Goal: Task Accomplishment & Management: Use online tool/utility

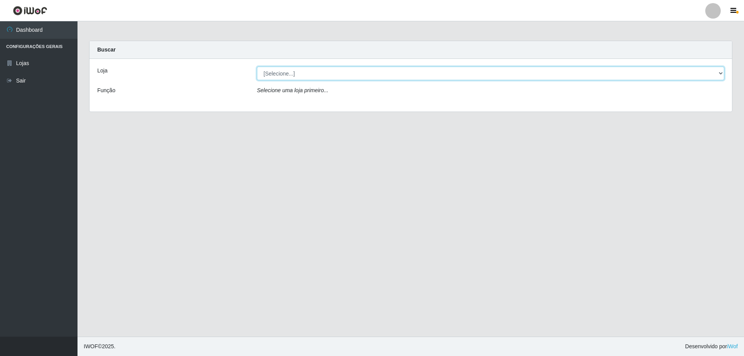
click at [718, 76] on select "[Selecione...] Atacado Vem - [STREET_ADDRESS]" at bounding box center [490, 74] width 467 height 14
select select "461"
click at [257, 67] on select "[Selecione...] Atacado Vem - [STREET_ADDRESS]" at bounding box center [490, 74] width 467 height 14
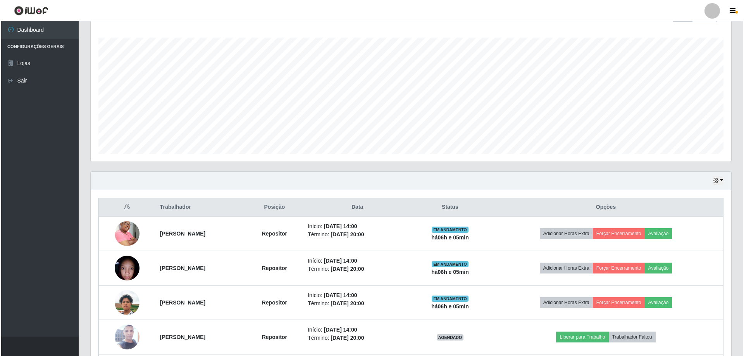
scroll to position [193, 0]
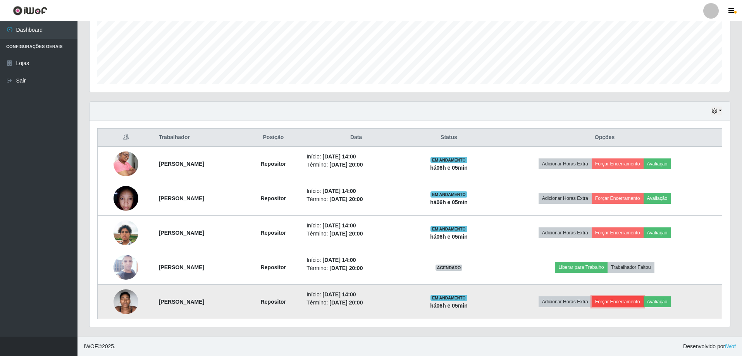
click at [643, 301] on button "Forçar Encerramento" at bounding box center [617, 301] width 52 height 11
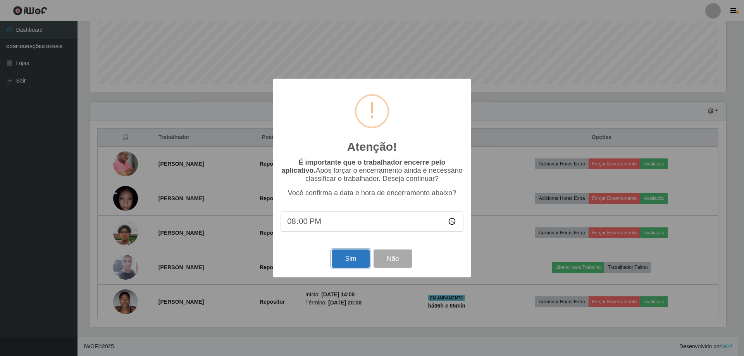
click at [352, 262] on button "Sim" at bounding box center [351, 258] width 38 height 18
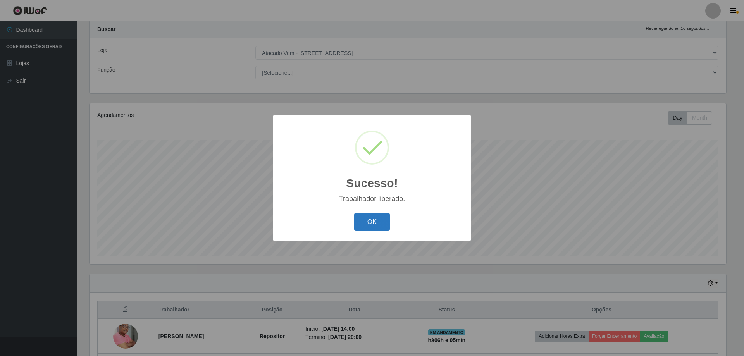
click at [375, 223] on button "OK" at bounding box center [372, 222] width 36 height 18
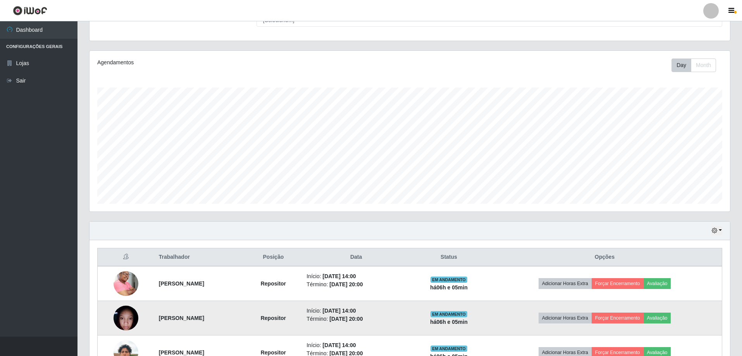
scroll to position [158, 0]
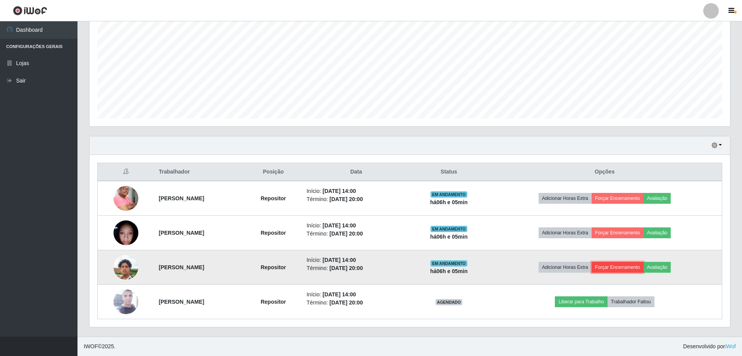
click at [633, 268] on button "Forçar Encerramento" at bounding box center [617, 267] width 52 height 11
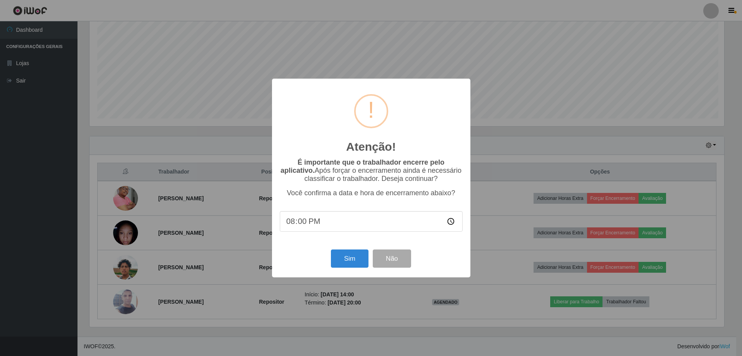
scroll to position [161, 636]
click at [353, 260] on button "Sim" at bounding box center [351, 258] width 38 height 18
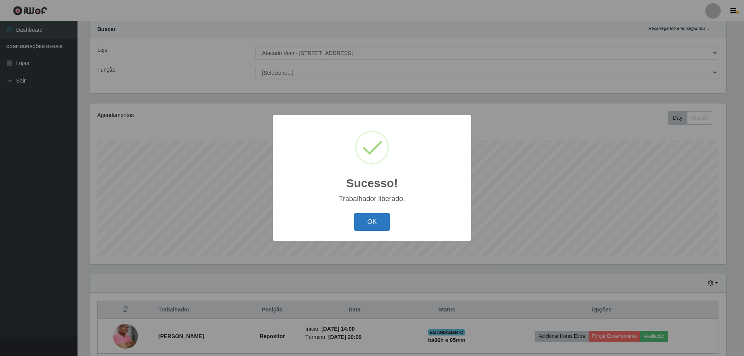
click at [369, 221] on button "OK" at bounding box center [372, 222] width 36 height 18
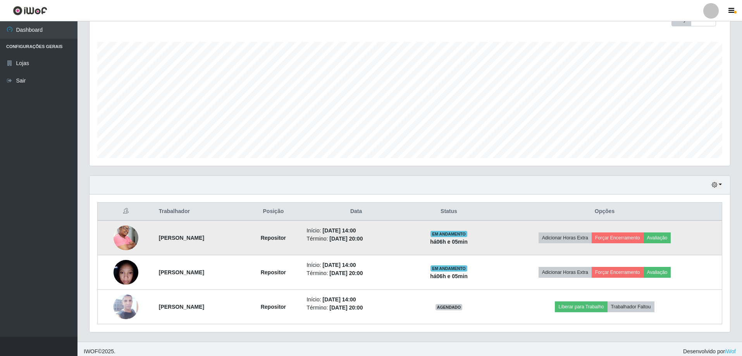
scroll to position [124, 0]
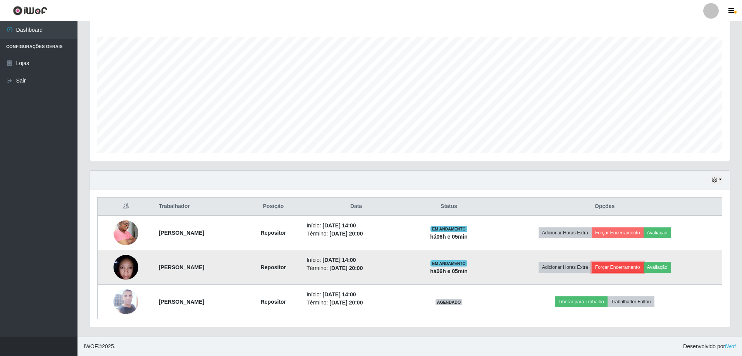
click at [622, 265] on button "Forçar Encerramento" at bounding box center [617, 267] width 52 height 11
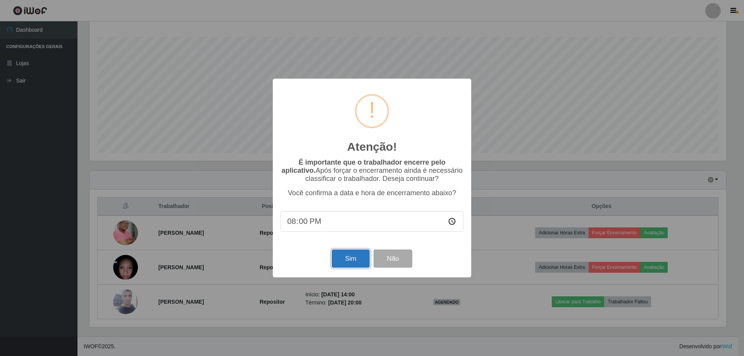
click at [341, 263] on button "Sim" at bounding box center [351, 258] width 38 height 18
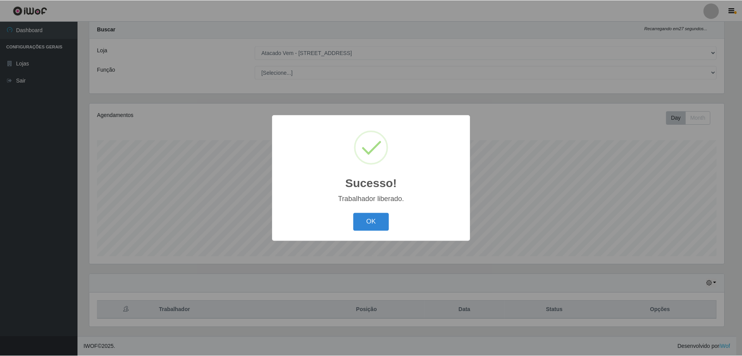
scroll to position [0, 0]
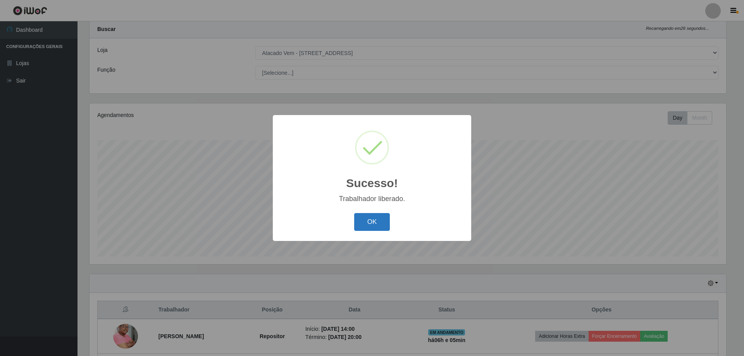
click at [376, 220] on button "OK" at bounding box center [372, 222] width 36 height 18
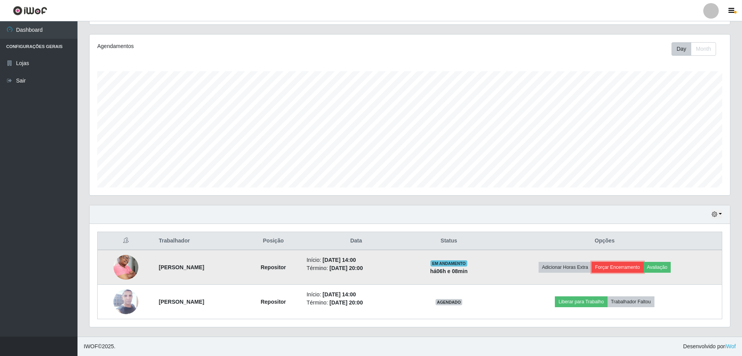
click at [633, 265] on button "Forçar Encerramento" at bounding box center [617, 267] width 52 height 11
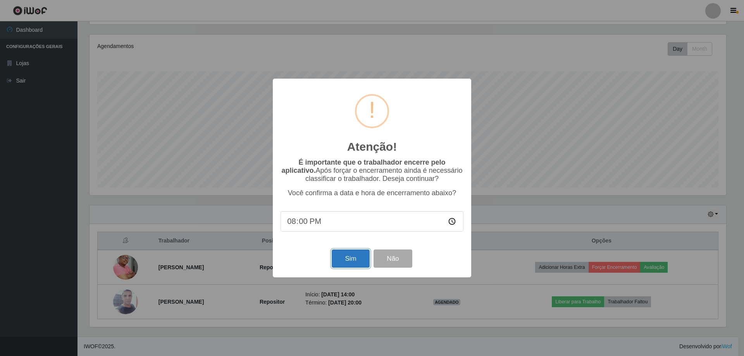
click at [351, 263] on button "Sim" at bounding box center [351, 258] width 38 height 18
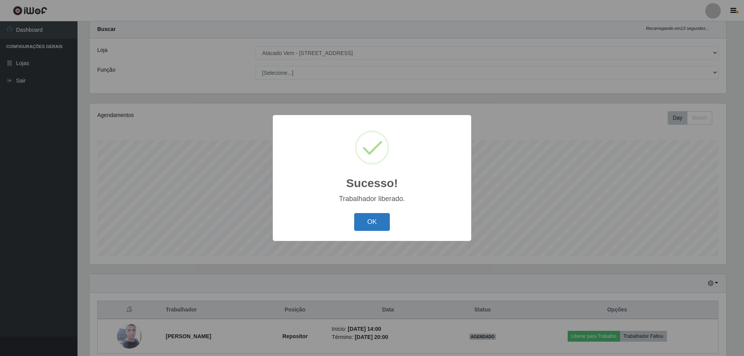
click at [367, 224] on button "OK" at bounding box center [372, 222] width 36 height 18
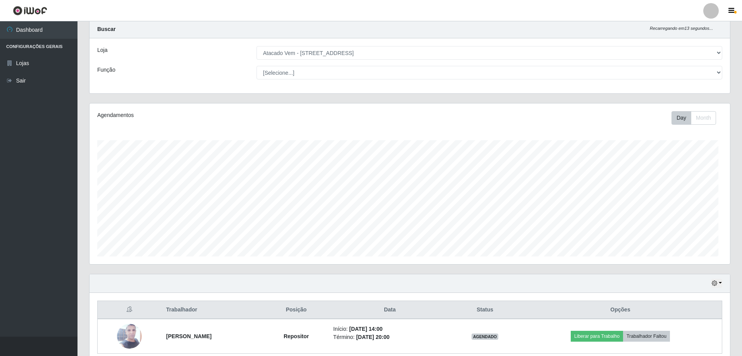
scroll to position [161, 640]
